Goal: Task Accomplishment & Management: Use online tool/utility

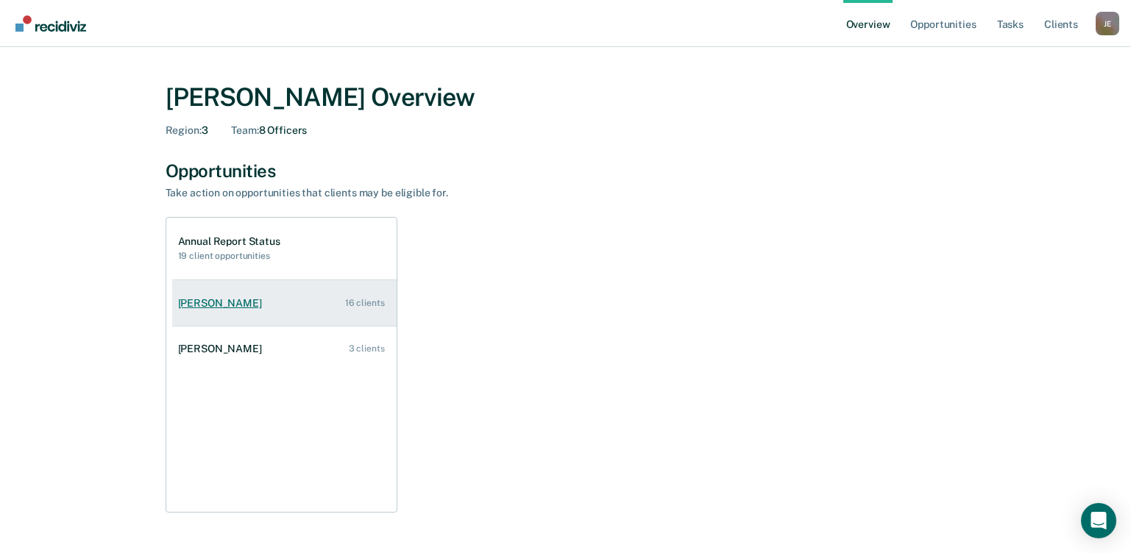
click at [349, 299] on div "16 clients" at bounding box center [365, 303] width 40 height 10
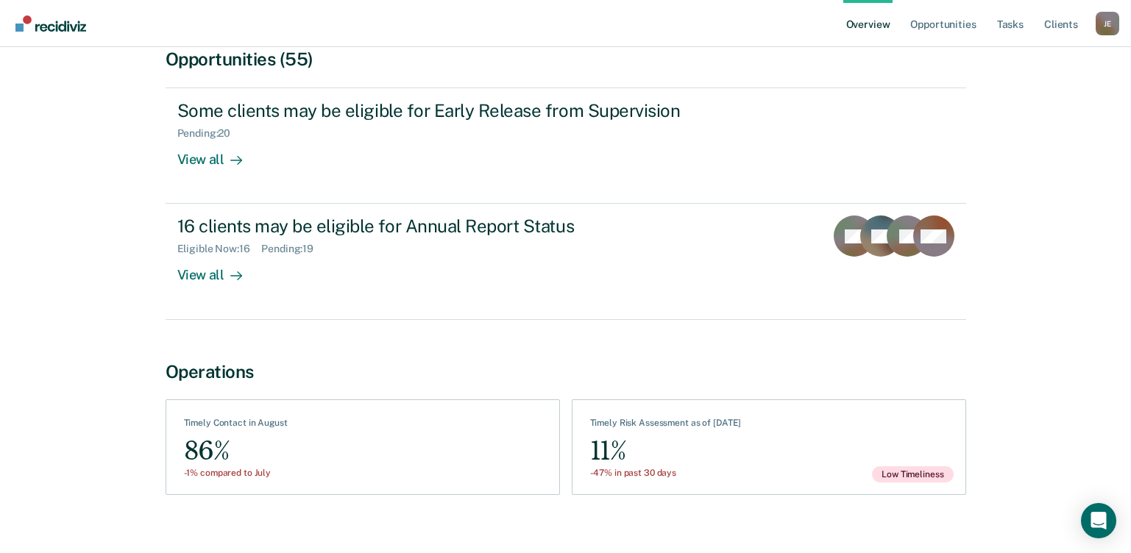
scroll to position [166, 0]
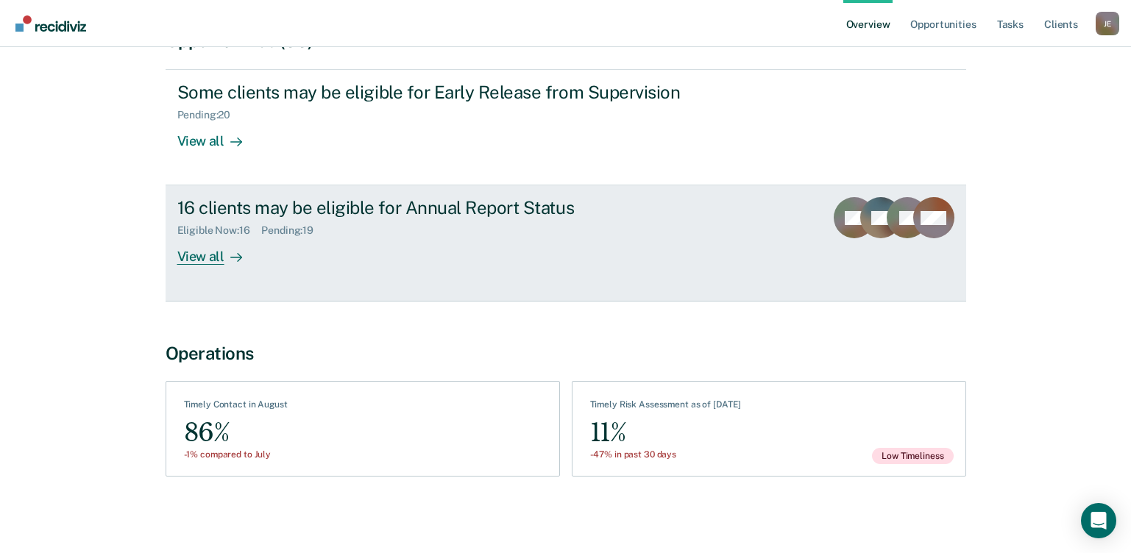
click at [213, 259] on div "View all" at bounding box center [218, 251] width 82 height 29
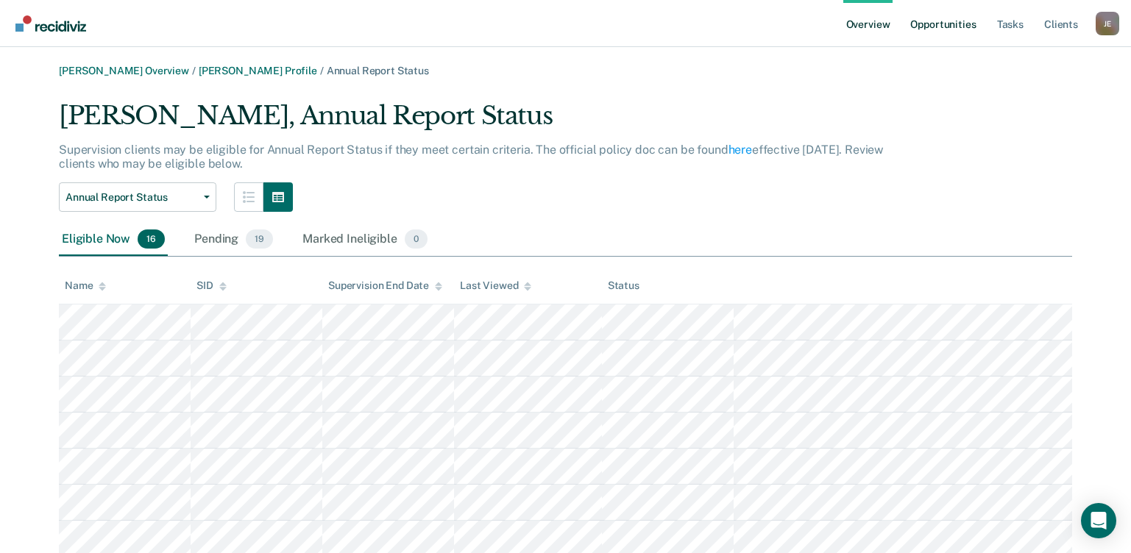
click at [952, 24] on link "Opportunities" at bounding box center [942, 23] width 71 height 47
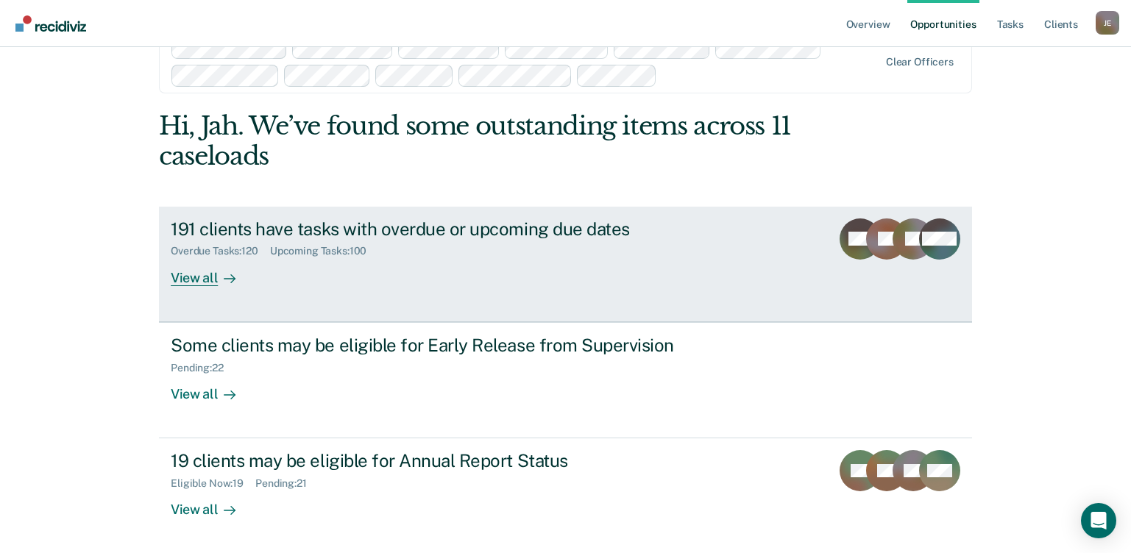
scroll to position [74, 0]
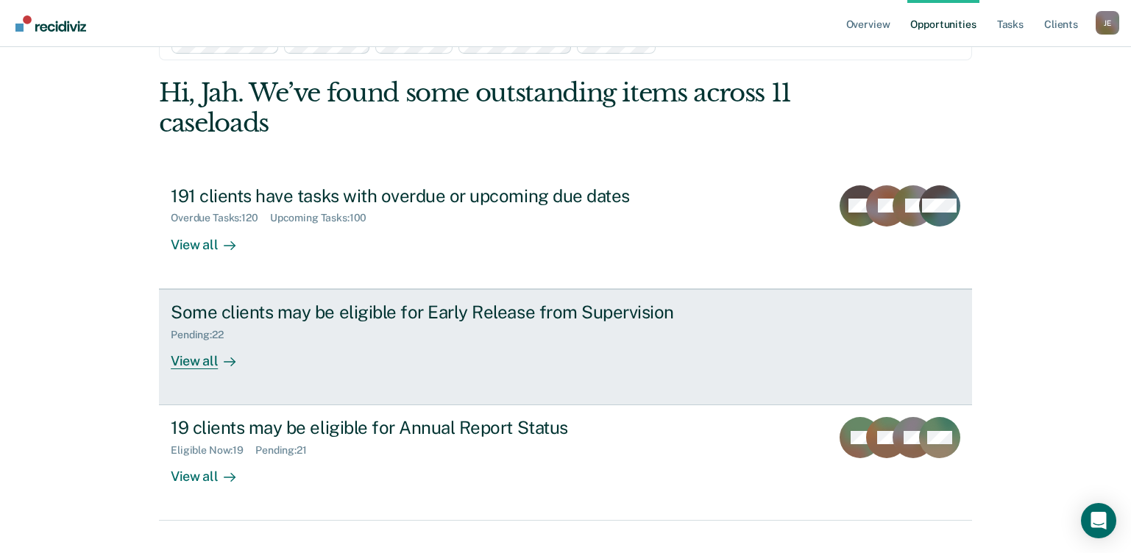
click at [335, 321] on div "Some clients may be eligible for Early Release from Supervision" at bounding box center [429, 312] width 516 height 21
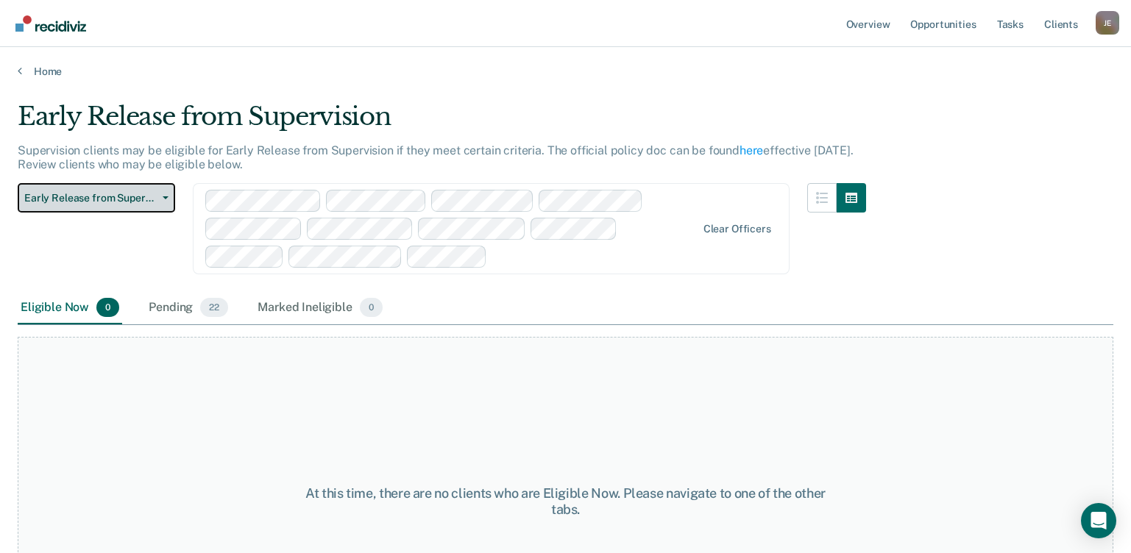
click at [113, 199] on span "Early Release from Supervision" at bounding box center [90, 198] width 132 height 13
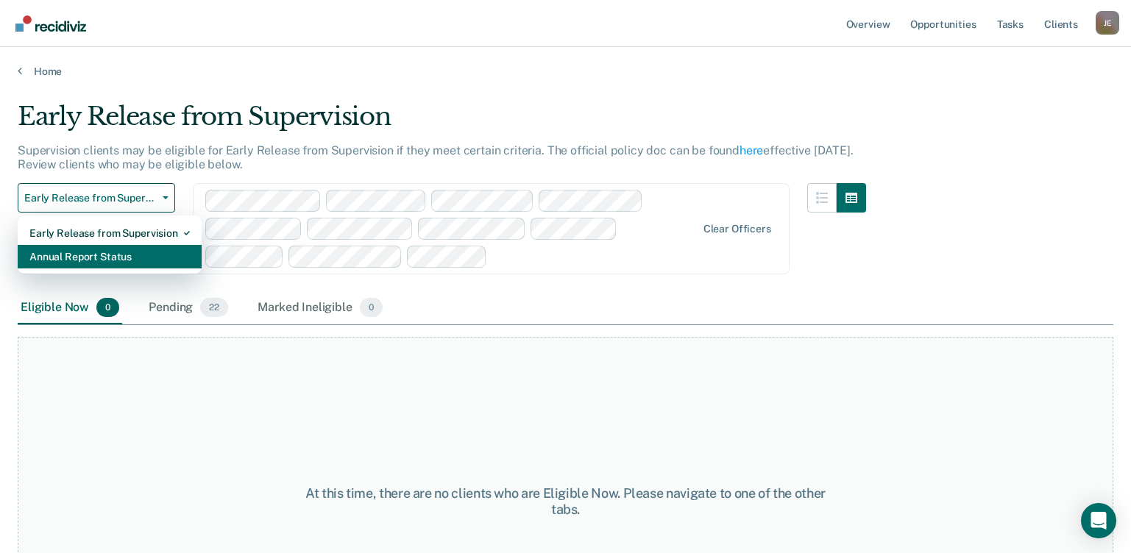
click at [107, 257] on div "Annual Report Status" at bounding box center [109, 257] width 160 height 24
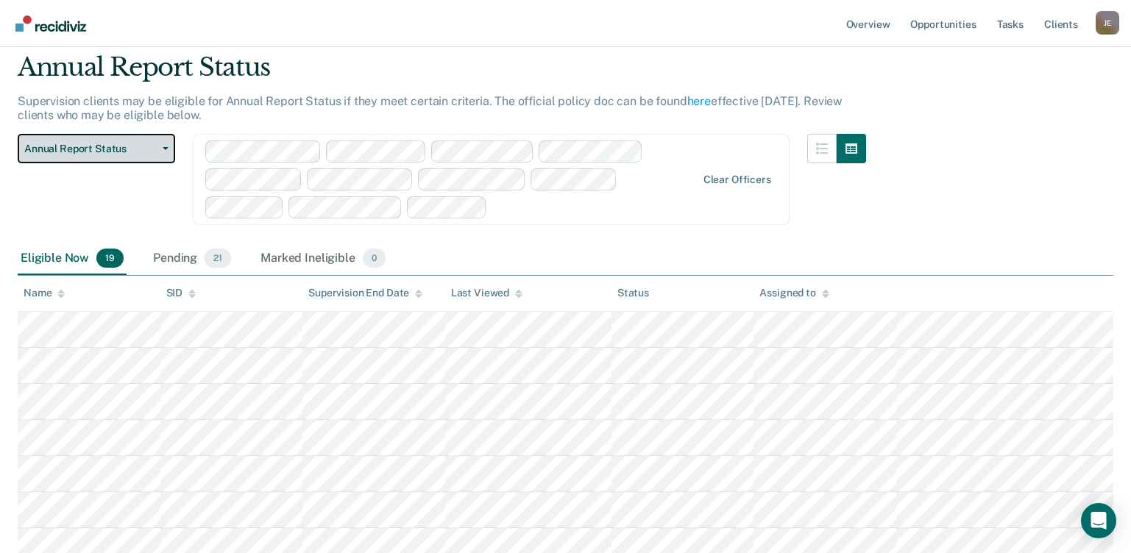
scroll to position [10, 0]
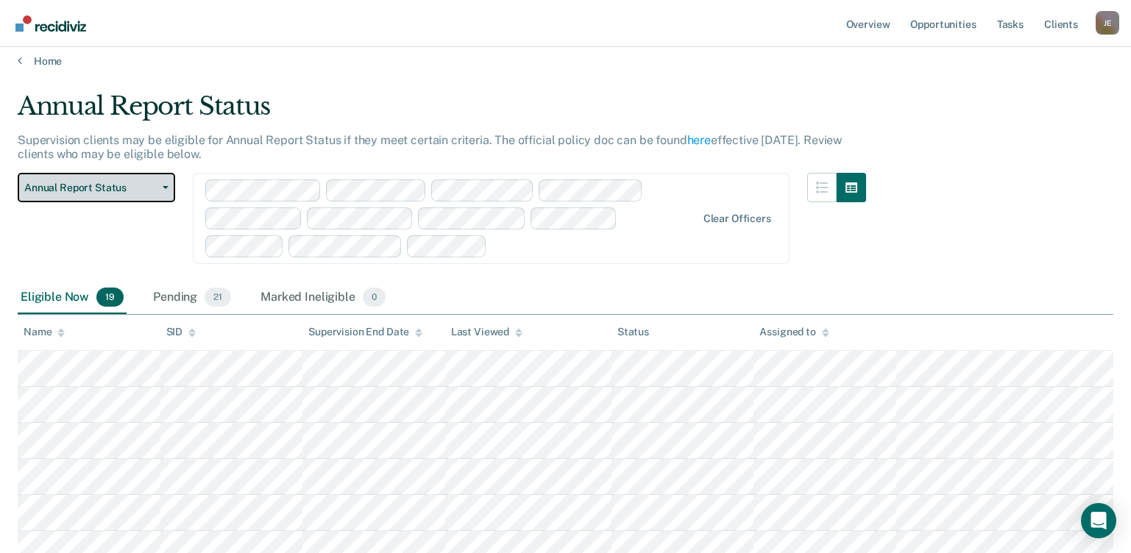
click at [123, 195] on button "Annual Report Status" at bounding box center [96, 187] width 157 height 29
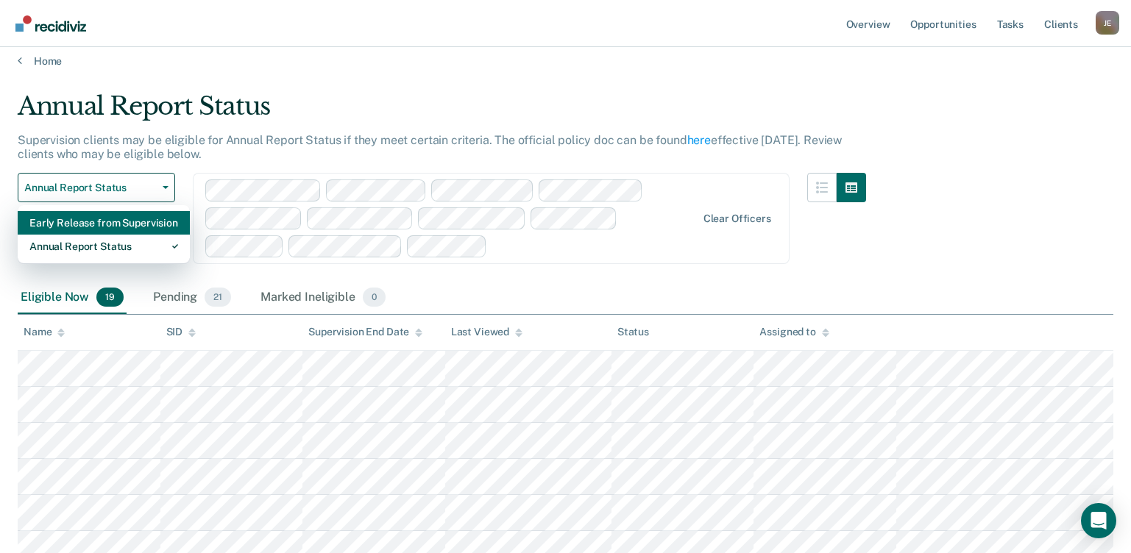
click at [113, 221] on div "Early Release from Supervision" at bounding box center [103, 223] width 149 height 24
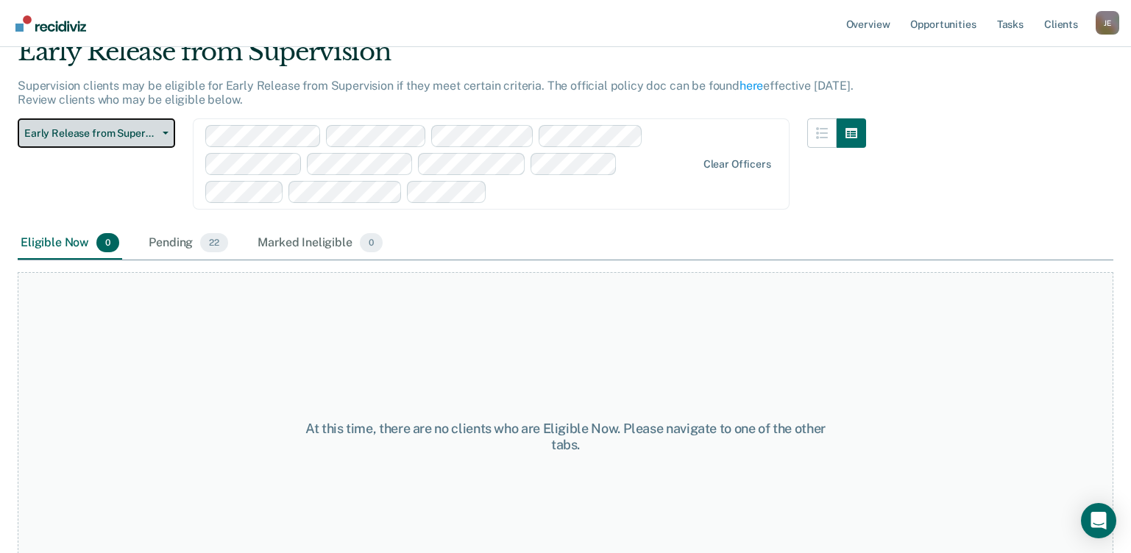
scroll to position [40, 0]
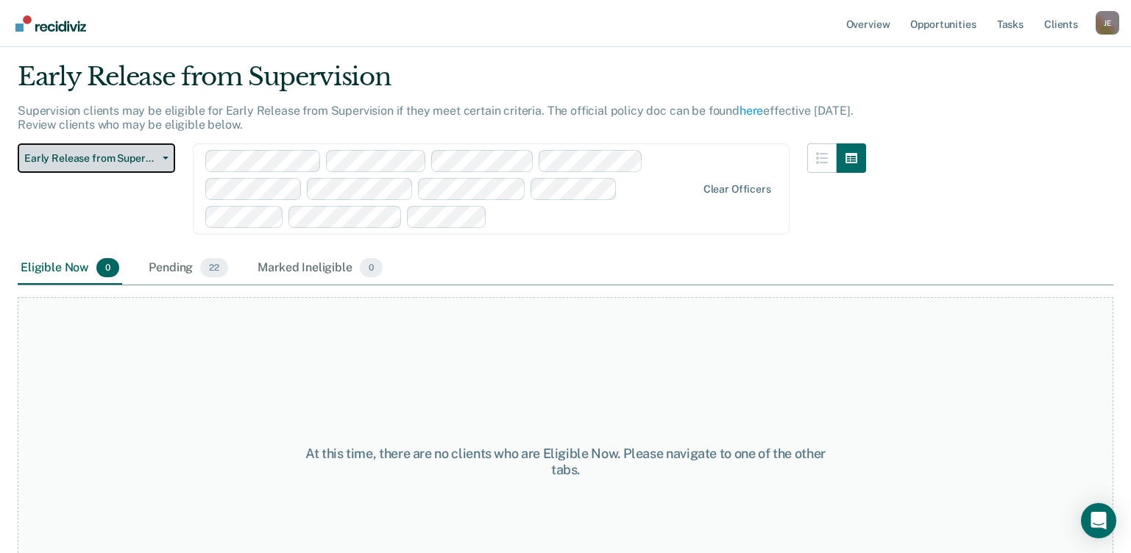
click at [91, 160] on span "Early Release from Supervision" at bounding box center [90, 158] width 132 height 13
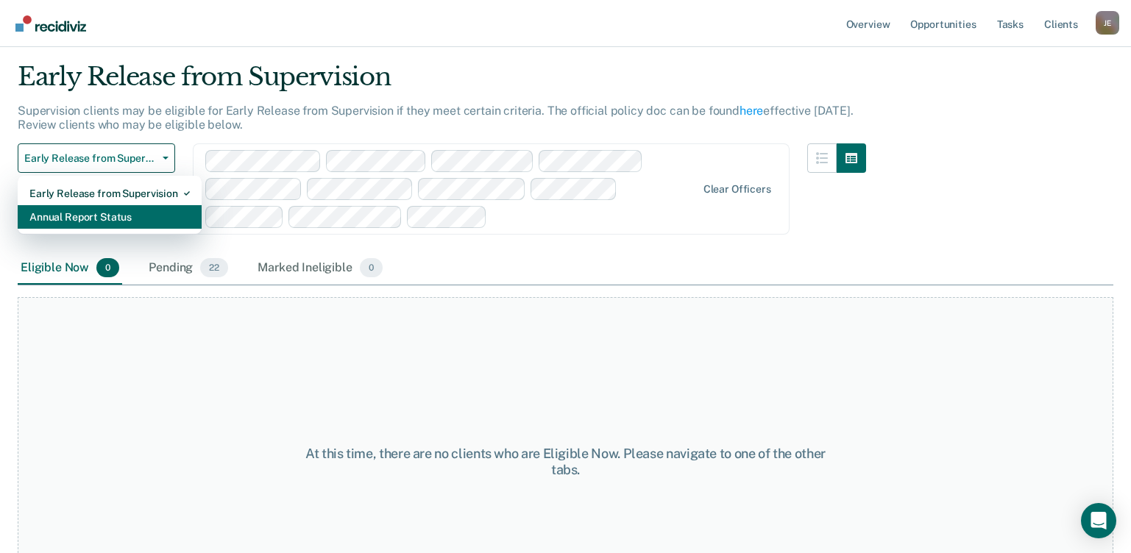
click at [83, 216] on div "Annual Report Status" at bounding box center [109, 217] width 160 height 24
